Goal: Transaction & Acquisition: Book appointment/travel/reservation

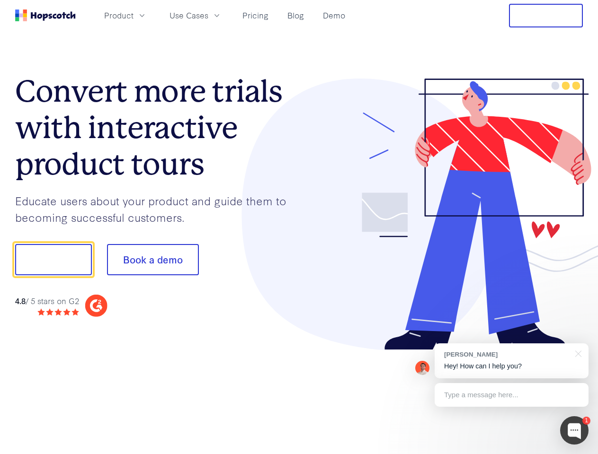
click at [299, 227] on div at bounding box center [441, 215] width 284 height 272
click at [133, 15] on span "Product" at bounding box center [118, 15] width 29 height 12
click at [208, 15] on span "Use Cases" at bounding box center [188, 15] width 39 height 12
click at [546, 16] on button "Free Trial" at bounding box center [546, 16] width 74 height 24
click at [53, 260] on button "Show me!" at bounding box center [53, 259] width 77 height 31
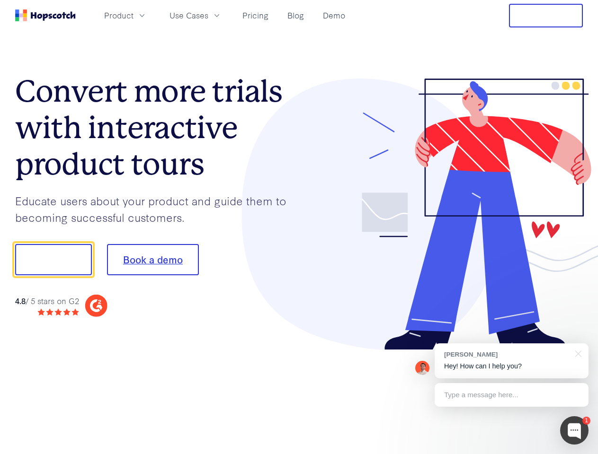
click at [152, 260] on button "Book a demo" at bounding box center [153, 259] width 92 height 31
click at [574, 431] on div at bounding box center [574, 431] width 28 height 28
click at [511, 361] on div "[PERSON_NAME] Hey! How can I help you?" at bounding box center [511, 361] width 154 height 35
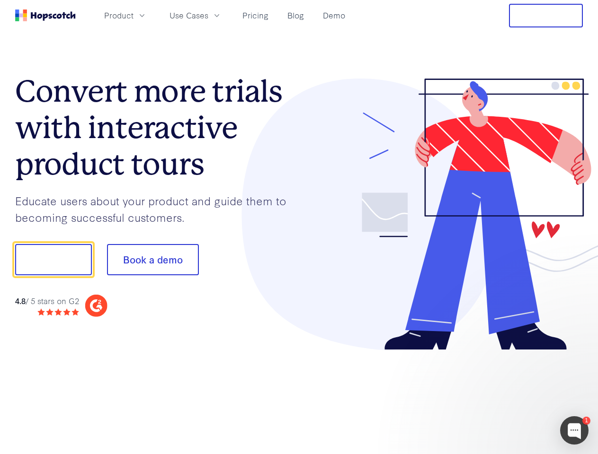
click at [576, 353] on div at bounding box center [499, 259] width 177 height 316
click at [511, 395] on div at bounding box center [499, 322] width 177 height 189
